Goal: Manage account settings

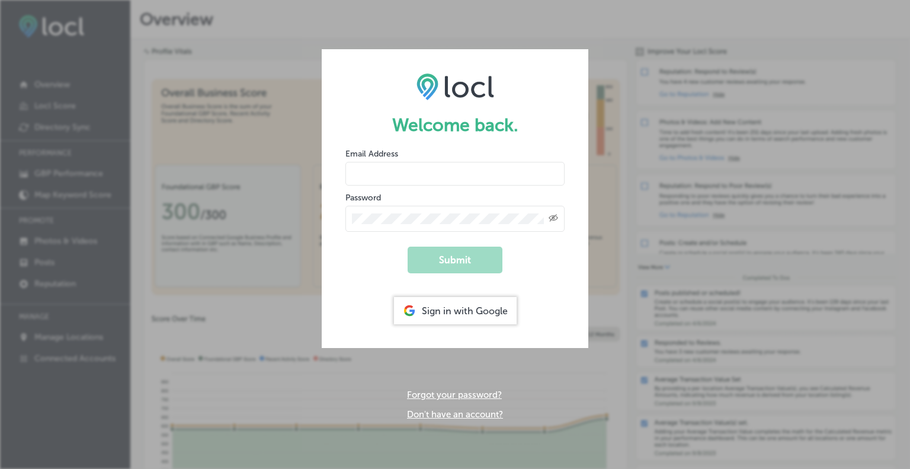
click at [380, 174] on input "email" at bounding box center [454, 174] width 219 height 24
type input "[EMAIL_ADDRESS][DOMAIN_NAME]"
click at [366, 225] on div "Created with Sketch." at bounding box center [454, 219] width 219 height 26
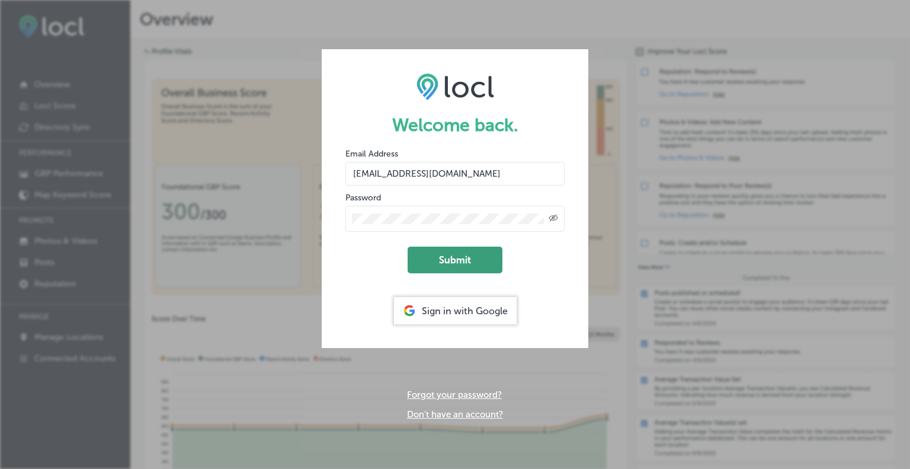
click at [450, 264] on button "Submit" at bounding box center [455, 259] width 95 height 27
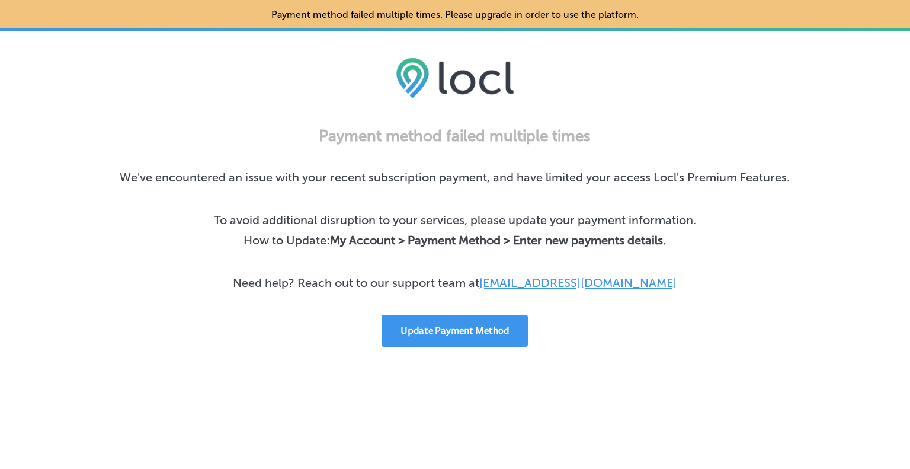
click at [590, 284] on link "success@locl.io" at bounding box center [577, 282] width 197 height 14
click at [581, 284] on link "success@locl.io" at bounding box center [577, 282] width 197 height 14
drag, startPoint x: 626, startPoint y: 285, endPoint x: 539, endPoint y: 289, distance: 87.2
click at [539, 290] on div "Payment method failed multiple times We've encountered an issue with your recen…" at bounding box center [455, 237] width 819 height 220
copy link "success@locl.io"
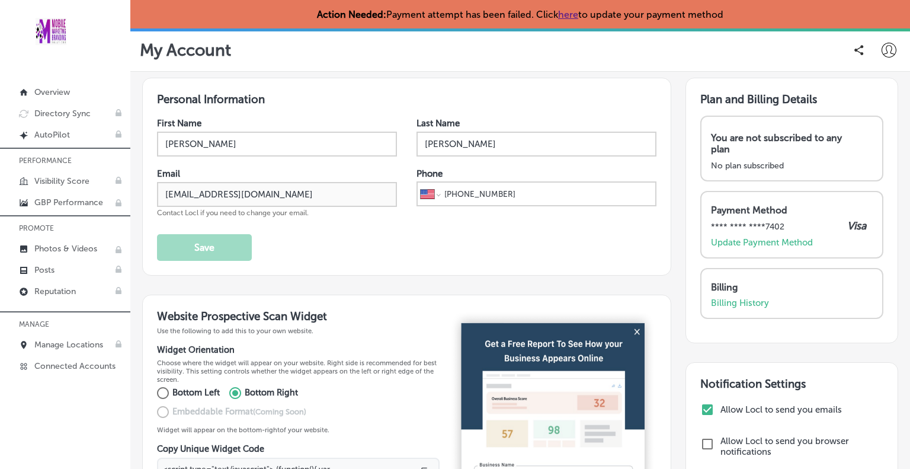
select select "US"
click at [901, 460] on div at bounding box center [901, 460] width 0 height 0
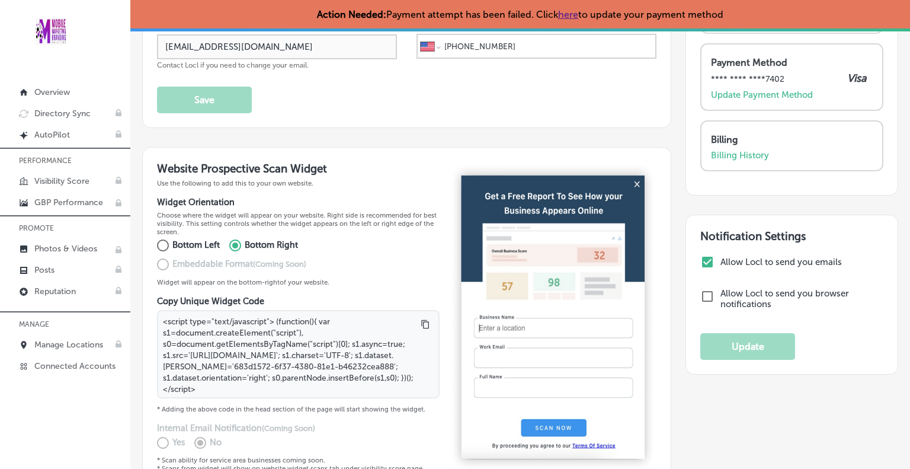
scroll to position [151, 0]
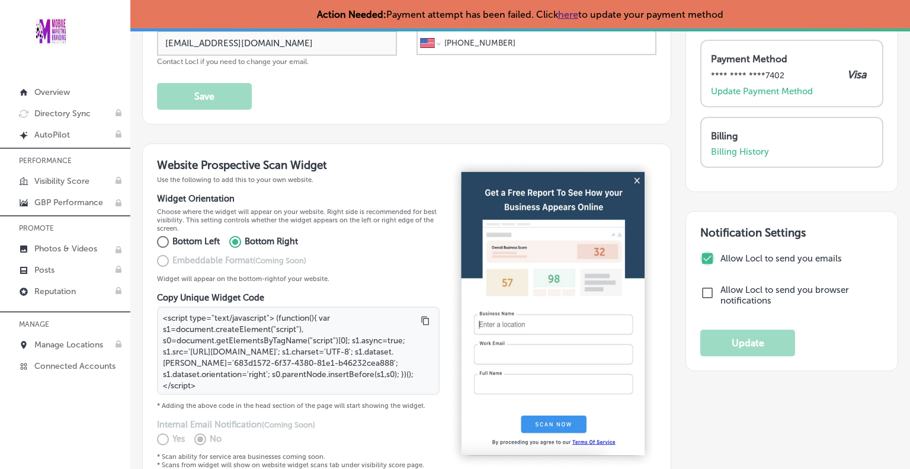
click at [703, 253] on input "checkbox" at bounding box center [707, 258] width 14 height 14
checkbox input "false"
click at [739, 348] on button "Update" at bounding box center [747, 342] width 95 height 27
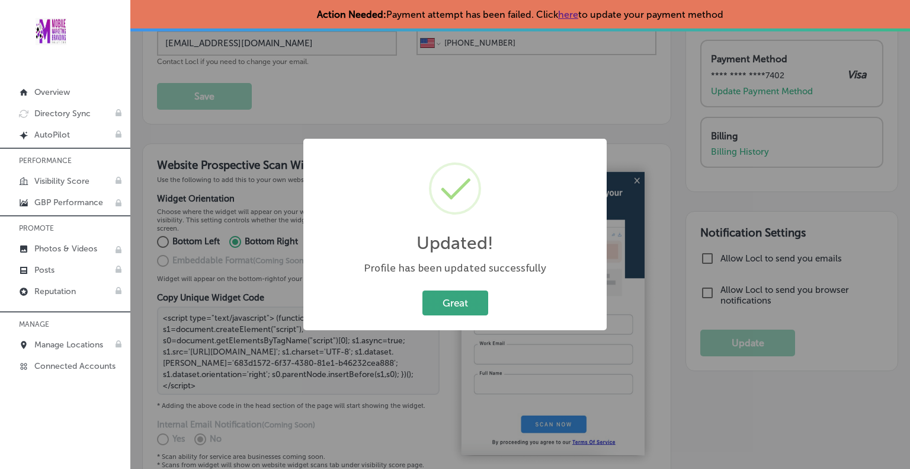
click at [443, 302] on button "Great" at bounding box center [455, 302] width 66 height 24
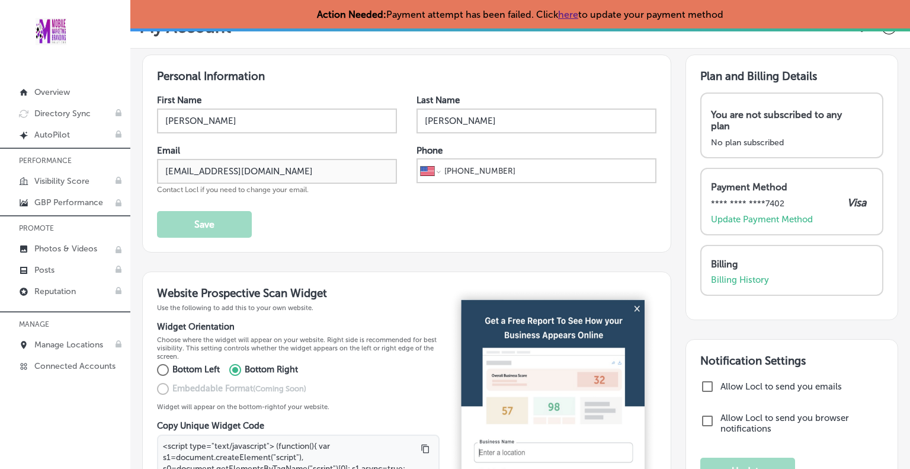
scroll to position [0, 0]
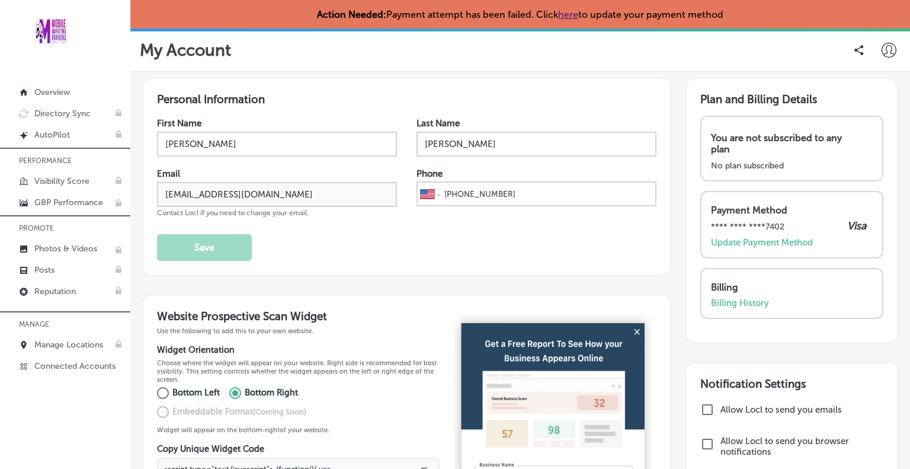
click at [882, 53] on icon at bounding box center [889, 50] width 15 height 15
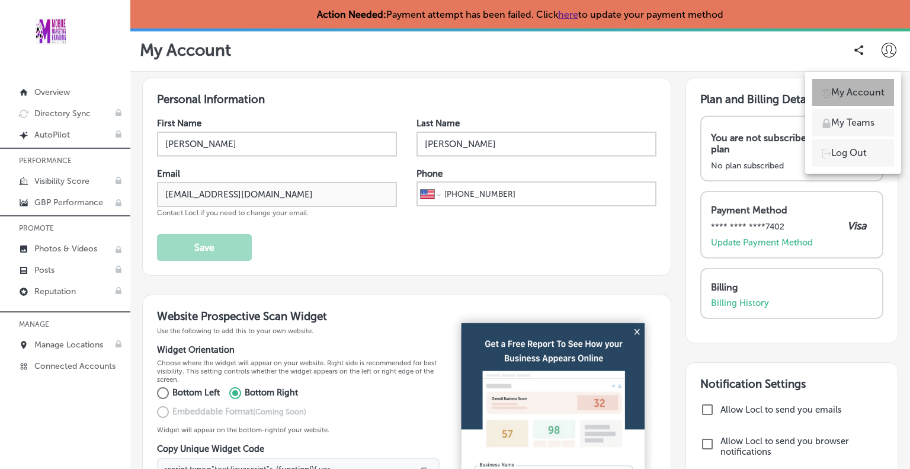
click at [872, 99] on p "My Account" at bounding box center [857, 92] width 53 height 14
drag, startPoint x: 905, startPoint y: 127, endPoint x: 904, endPoint y: 172, distance: 45.0
click at [905, 172] on div at bounding box center [455, 234] width 910 height 469
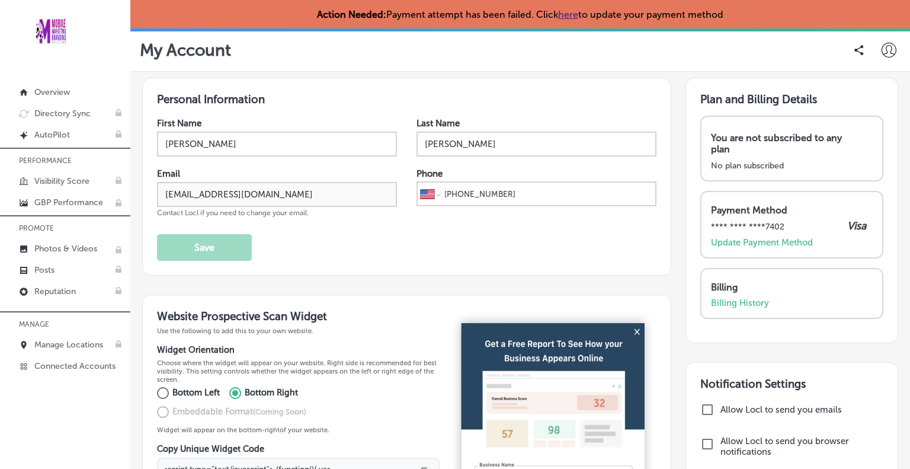
click at [854, 50] on icon at bounding box center [858, 50] width 9 height 10
click at [883, 54] on icon at bounding box center [889, 50] width 15 height 15
click at [670, 137] on div at bounding box center [455, 234] width 910 height 469
click at [72, 113] on p "Directory Sync" at bounding box center [62, 113] width 56 height 10
click at [63, 132] on p "AutoPilot" at bounding box center [52, 135] width 36 height 10
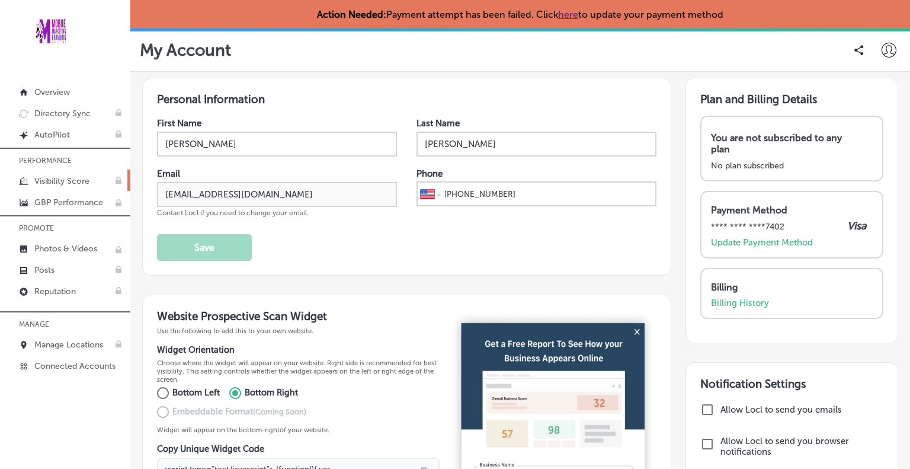
click at [64, 180] on p "Visibility Score" at bounding box center [61, 181] width 55 height 10
click at [62, 197] on p "GBP Performance" at bounding box center [68, 202] width 69 height 10
